Goal: Navigation & Orientation: Understand site structure

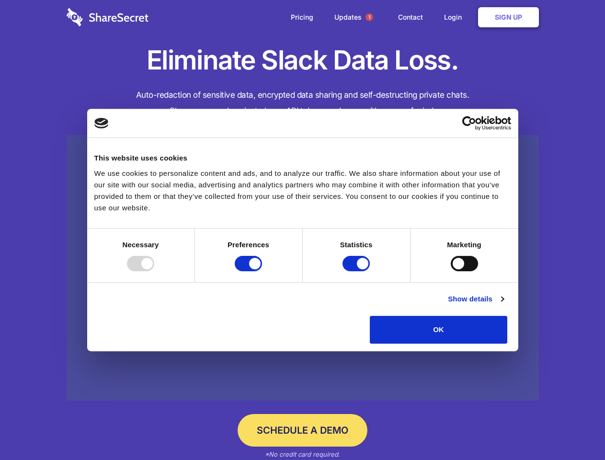
click at [154, 271] on div at bounding box center [140, 263] width 27 height 15
click at [262, 271] on input "Preferences" at bounding box center [248, 263] width 27 height 15
checkbox input "false"
click at [357, 271] on input "Statistics" at bounding box center [355, 263] width 27 height 15
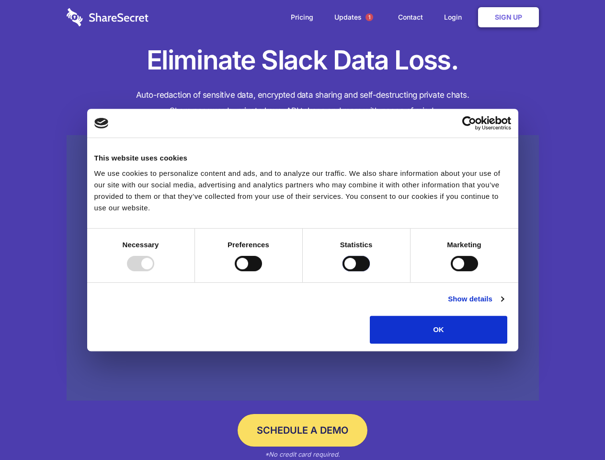
checkbox input "false"
click at [451, 271] on input "Marketing" at bounding box center [464, 263] width 27 height 15
checkbox input "true"
click at [503, 305] on link "Show details" at bounding box center [476, 298] width 56 height 11
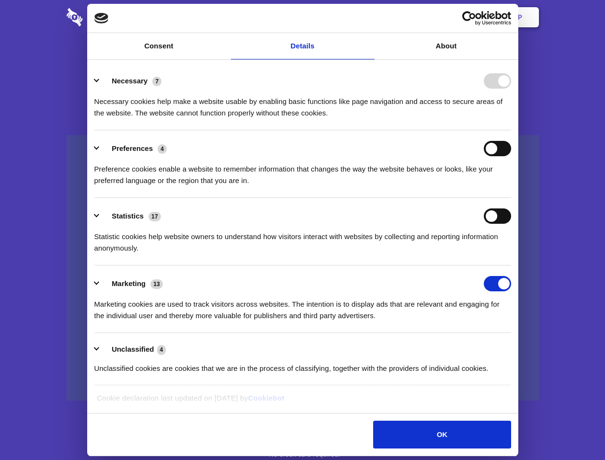
click at [511, 130] on li "Necessary 7 Necessary cookies help make a website usable by enabling basic func…" at bounding box center [302, 97] width 417 height 68
